Goal: Task Accomplishment & Management: Manage account settings

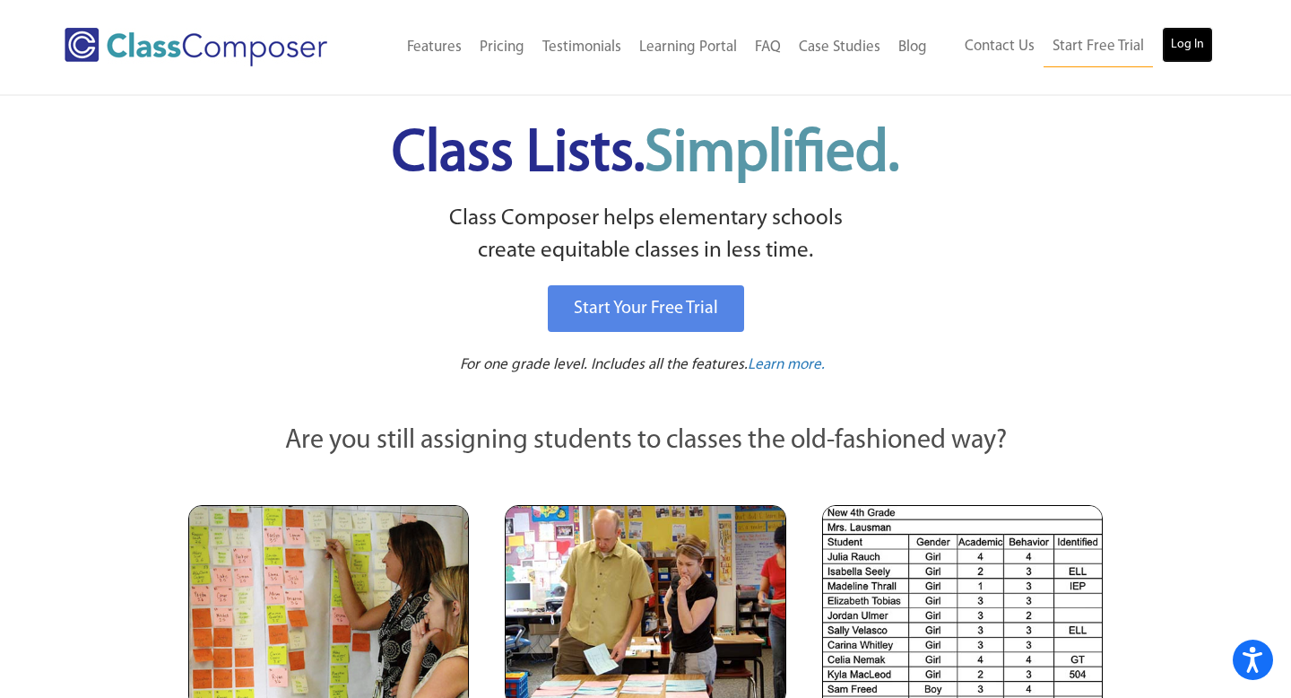
click at [1185, 51] on link "Log In" at bounding box center [1187, 45] width 51 height 36
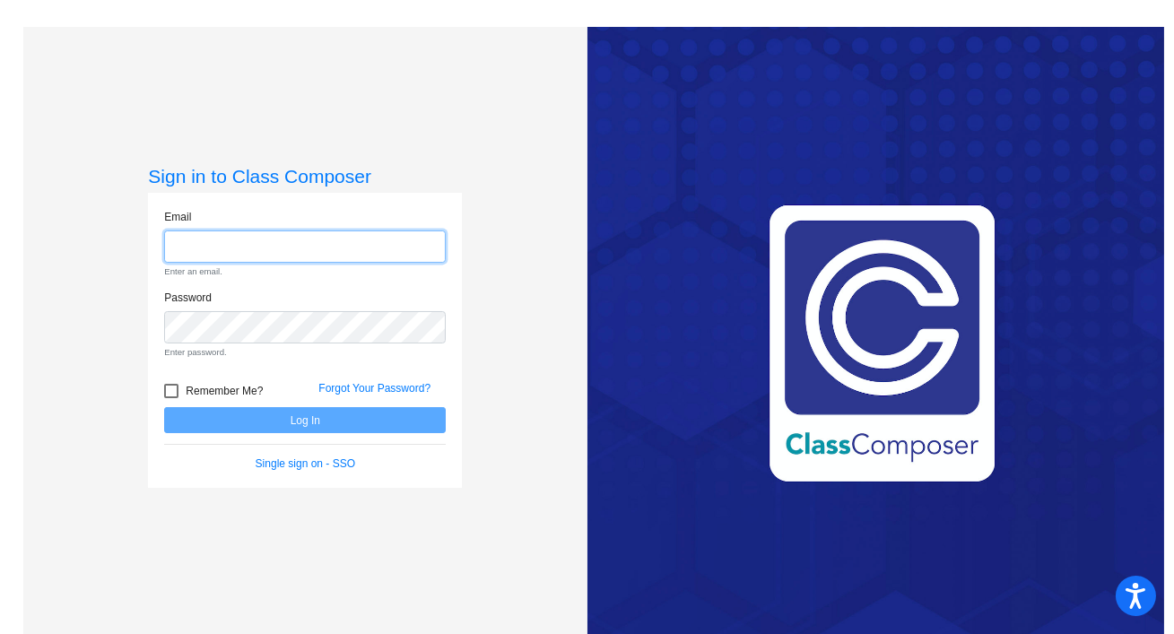
type input "abagley@chillicotheschools.org"
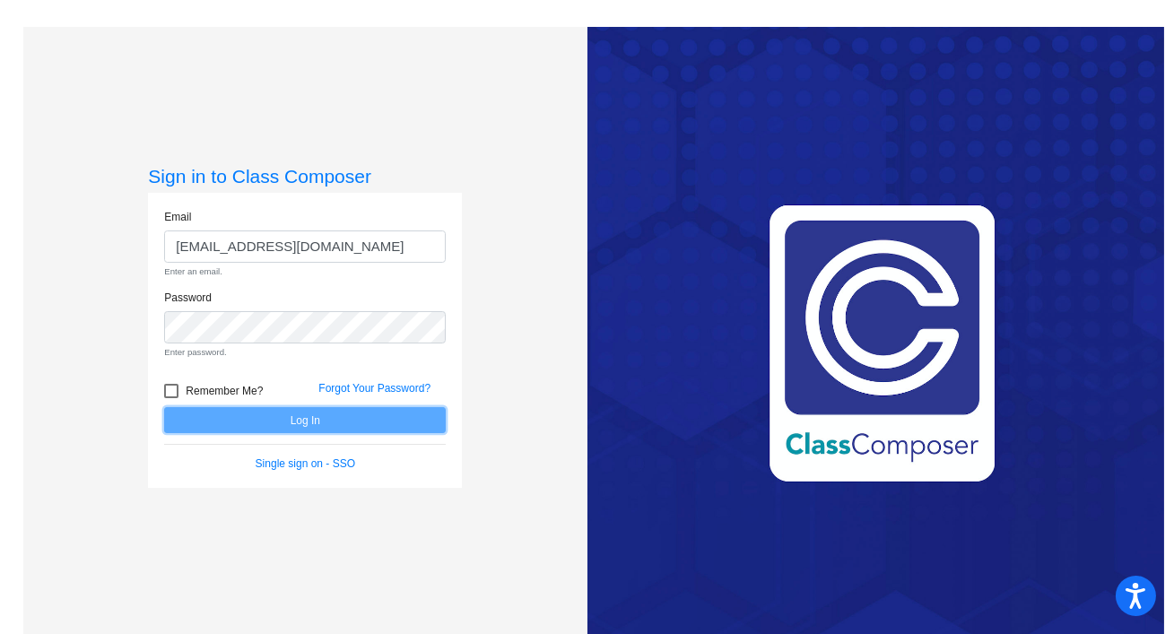
click at [253, 423] on form "Email abagley@chillicotheschools.org Enter an email. Password Enter password. R…" at bounding box center [305, 341] width 282 height 264
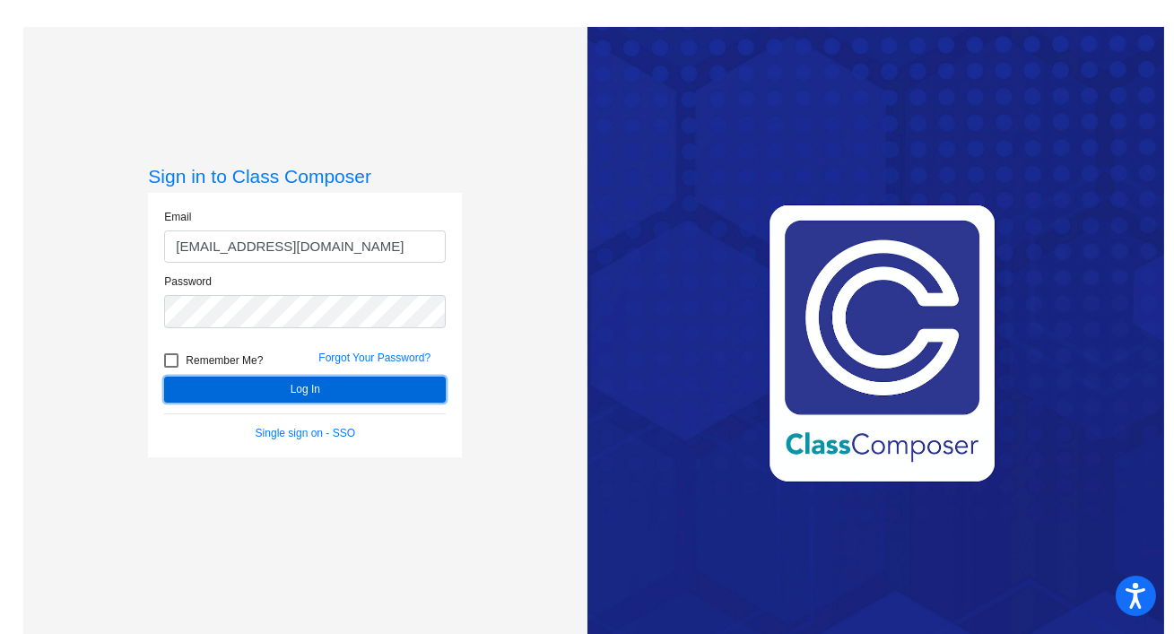
click at [272, 395] on button "Log In" at bounding box center [305, 390] width 282 height 26
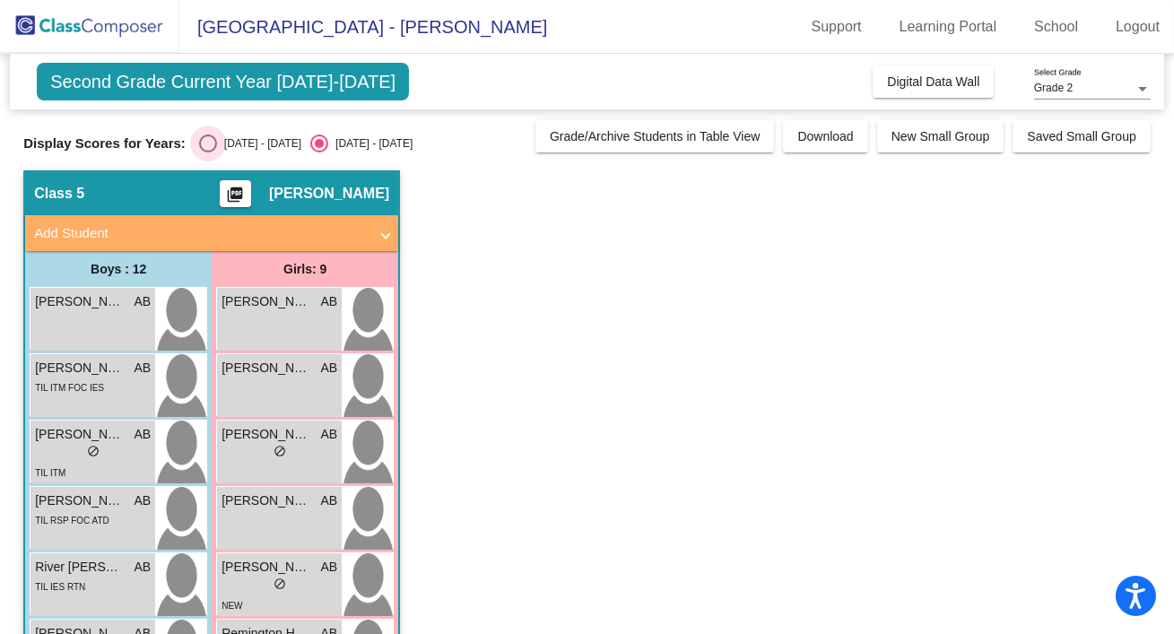
click at [204, 145] on div "Select an option" at bounding box center [208, 144] width 18 height 18
click at [207, 152] on input "2024 - 2025" at bounding box center [207, 152] width 1 height 1
radio input "true"
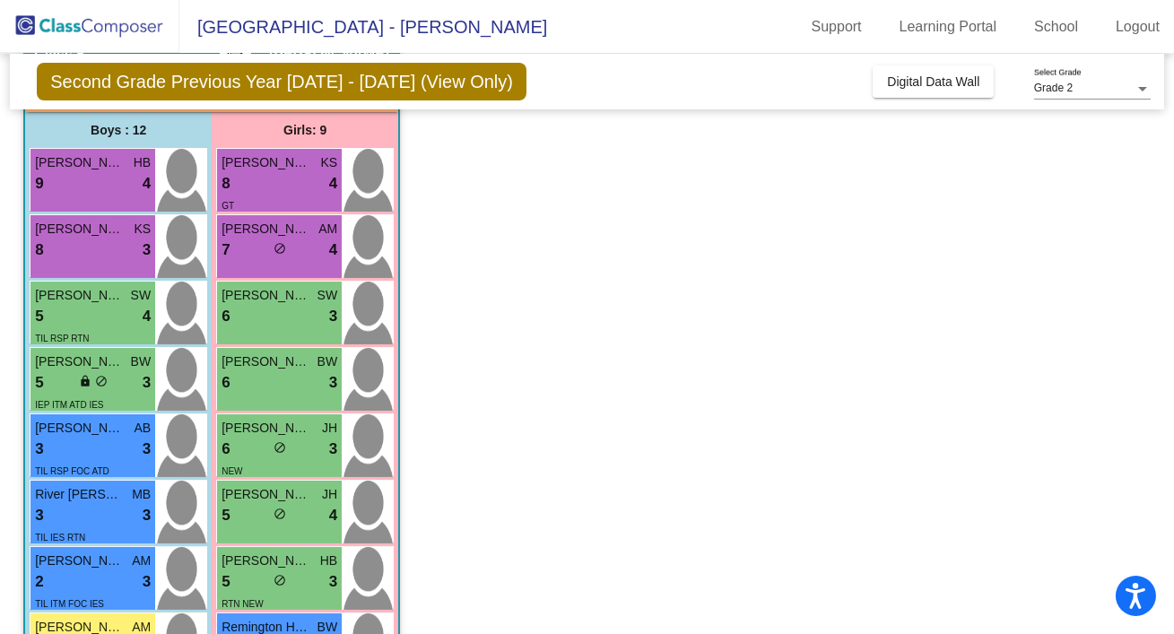
scroll to position [147, 0]
